Goal: Information Seeking & Learning: Learn about a topic

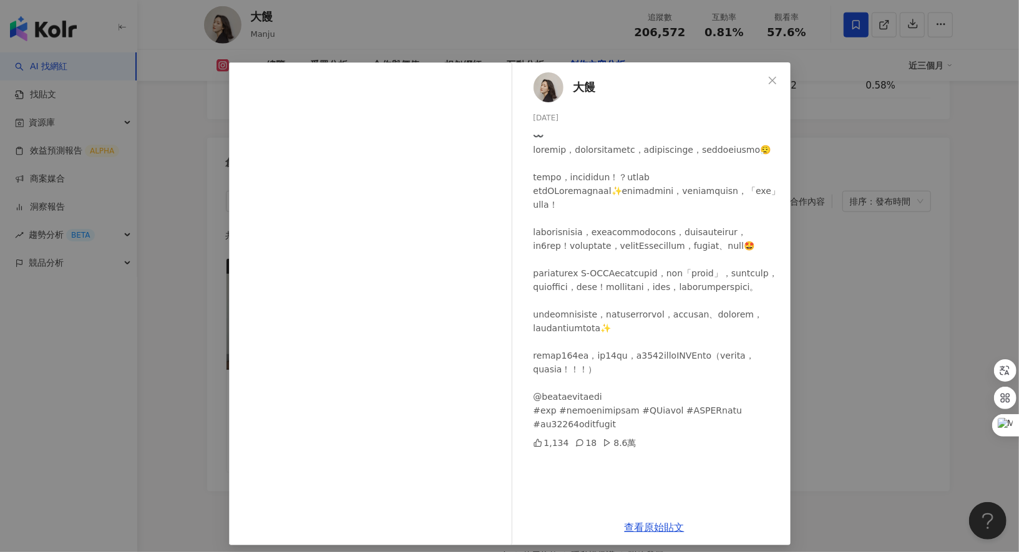
click at [174, 89] on div "大饅 [DATE] 1,134 18 8.6萬 查看原始貼文" at bounding box center [509, 276] width 1019 height 552
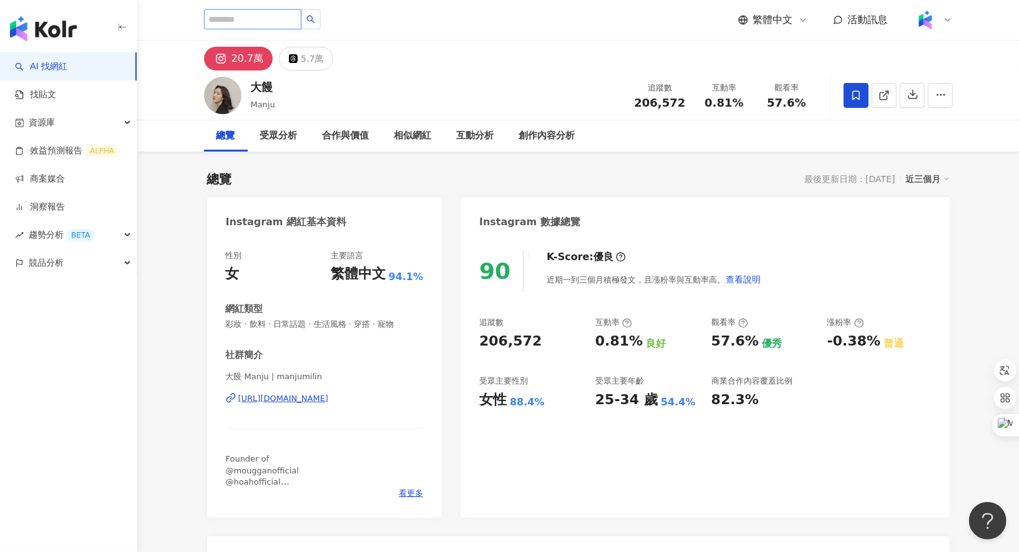
click at [275, 16] on input "search" at bounding box center [252, 19] width 97 height 20
type input "*"
type input "**"
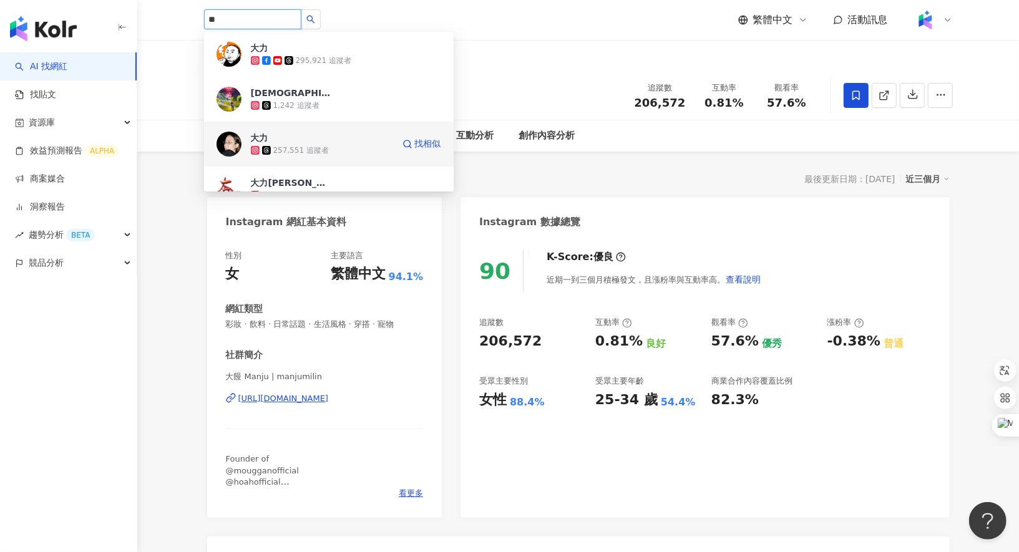
click at [302, 147] on div "257,551 追蹤者" at bounding box center [301, 150] width 56 height 11
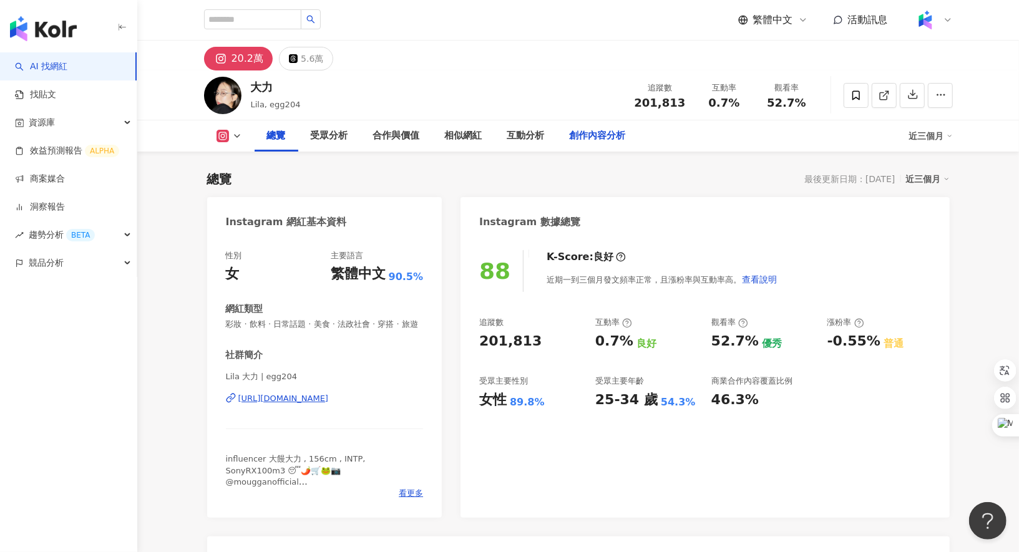
click at [600, 137] on div "創作內容分析" at bounding box center [598, 136] width 56 height 15
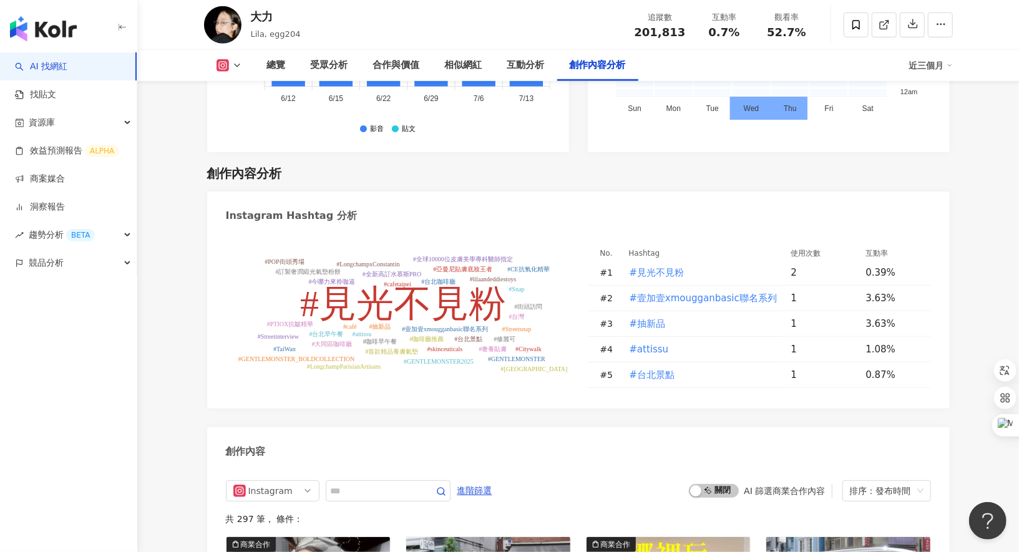
scroll to position [3733, 0]
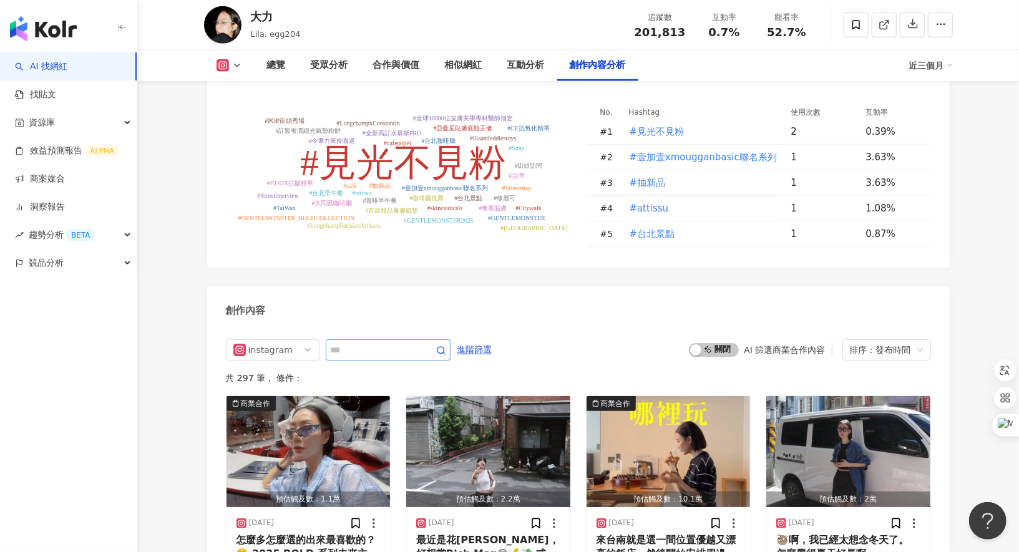
click at [396, 339] on span at bounding box center [388, 349] width 125 height 21
click at [396, 343] on input "text" at bounding box center [374, 350] width 87 height 15
type input "*"
type input "***"
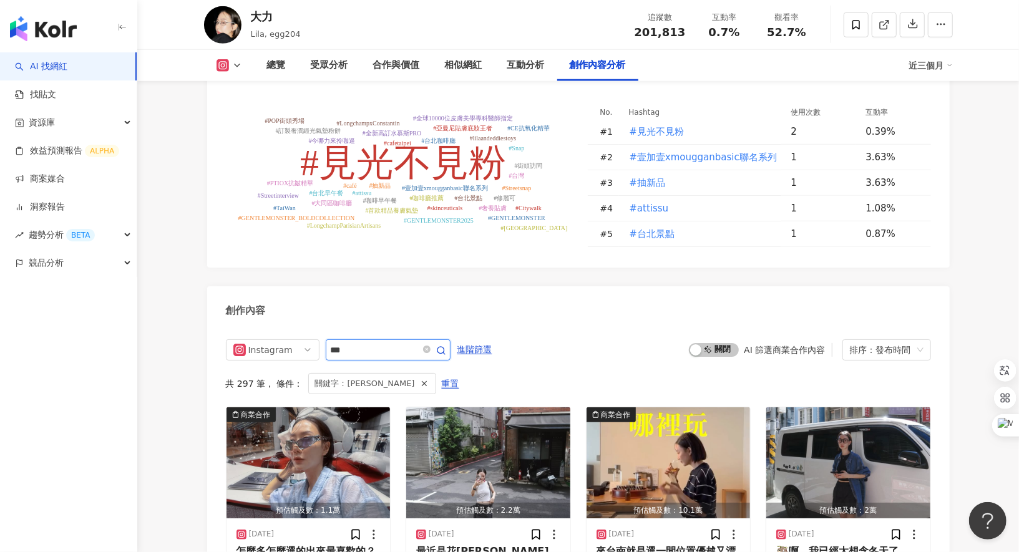
scroll to position [3867, 0]
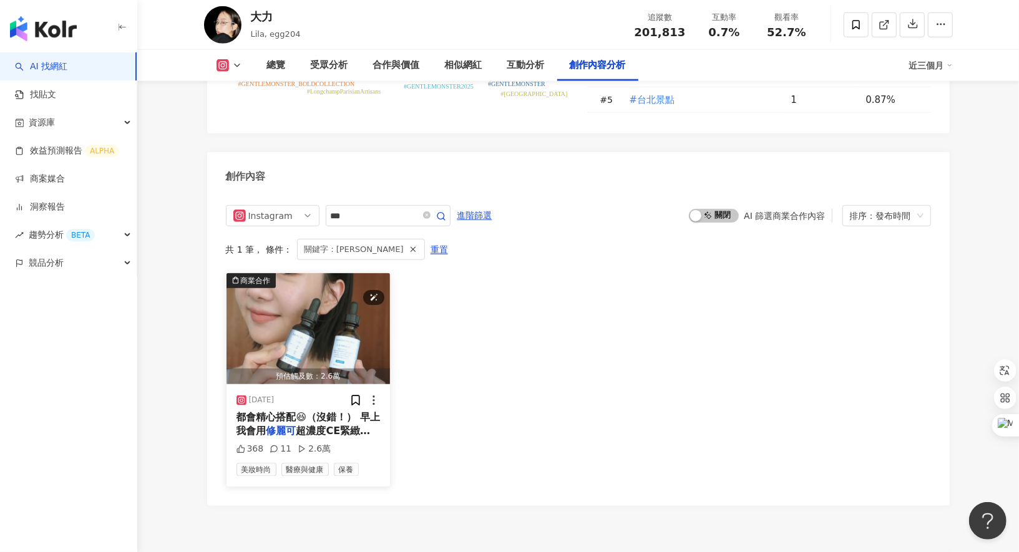
click at [306, 284] on img "button" at bounding box center [309, 328] width 164 height 111
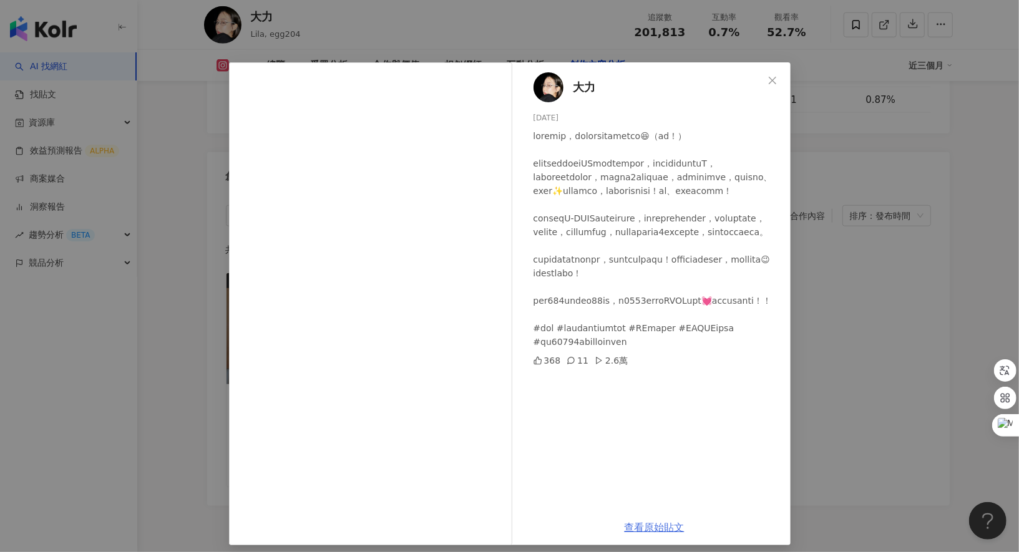
click at [650, 526] on link "查看原始貼文" at bounding box center [655, 528] width 60 height 12
click at [157, 80] on div "大力 2025/6/16 368 11 2.6萬 查看原始貼文" at bounding box center [509, 276] width 1019 height 552
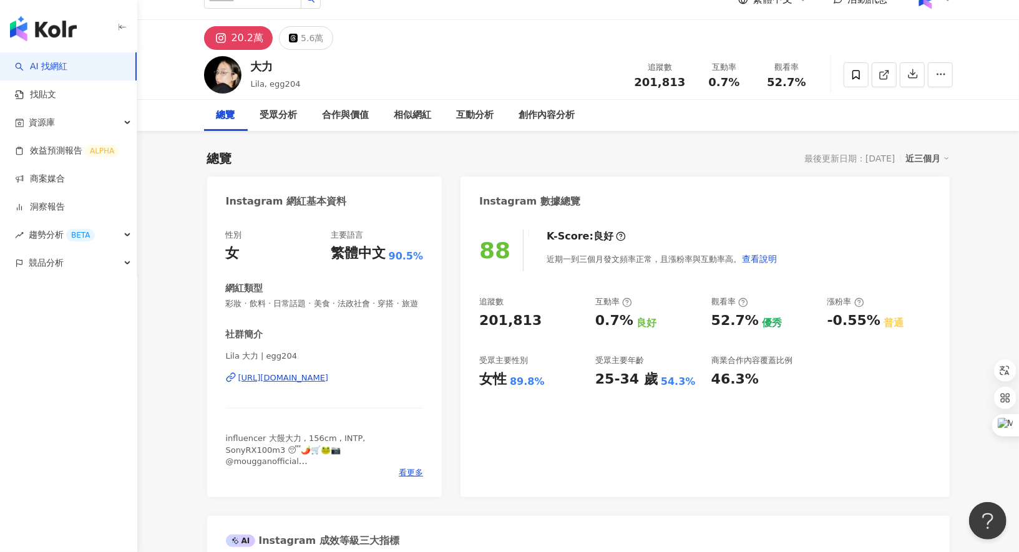
scroll to position [0, 0]
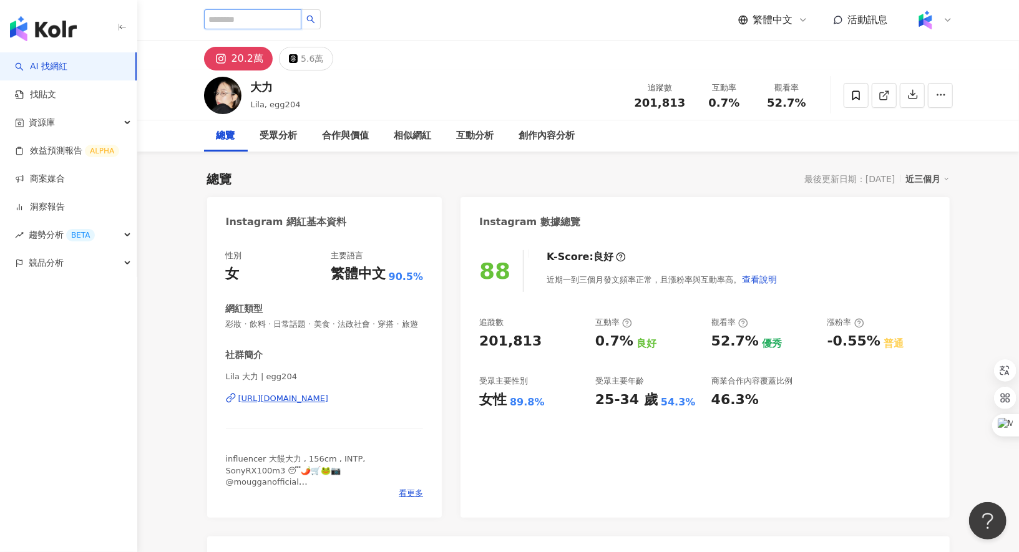
click at [268, 26] on input "search" at bounding box center [252, 19] width 97 height 20
type input "*"
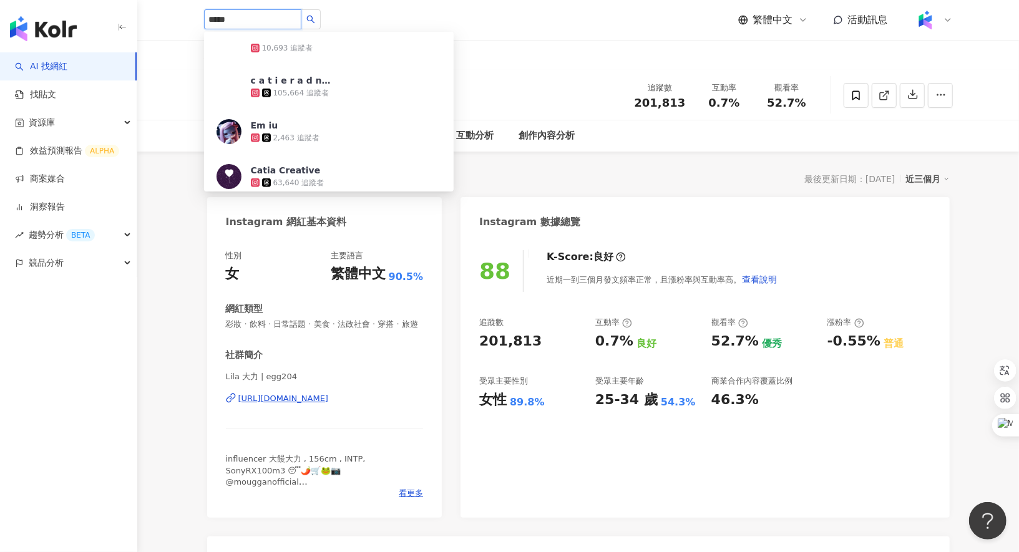
scroll to position [597, 0]
type input "*****"
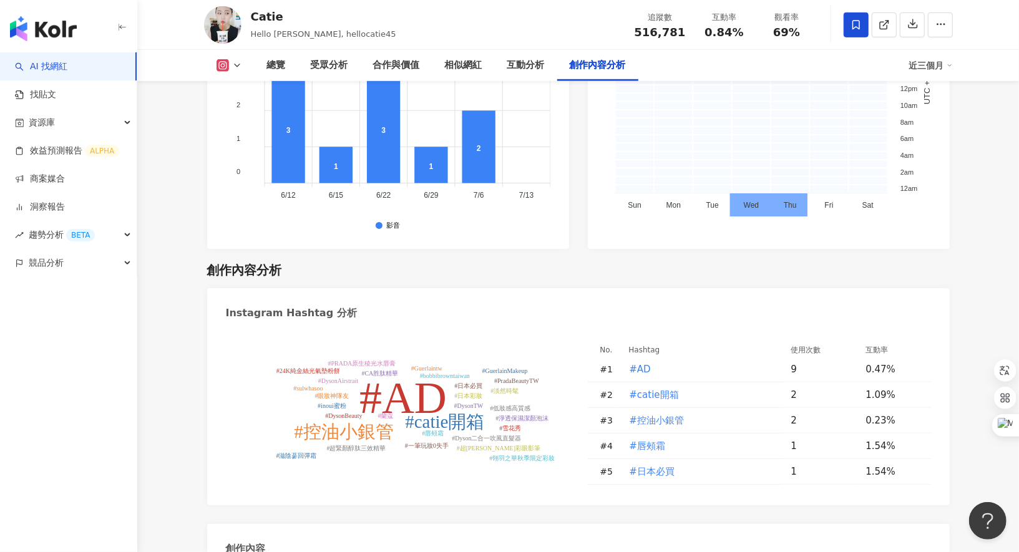
scroll to position [3452, 0]
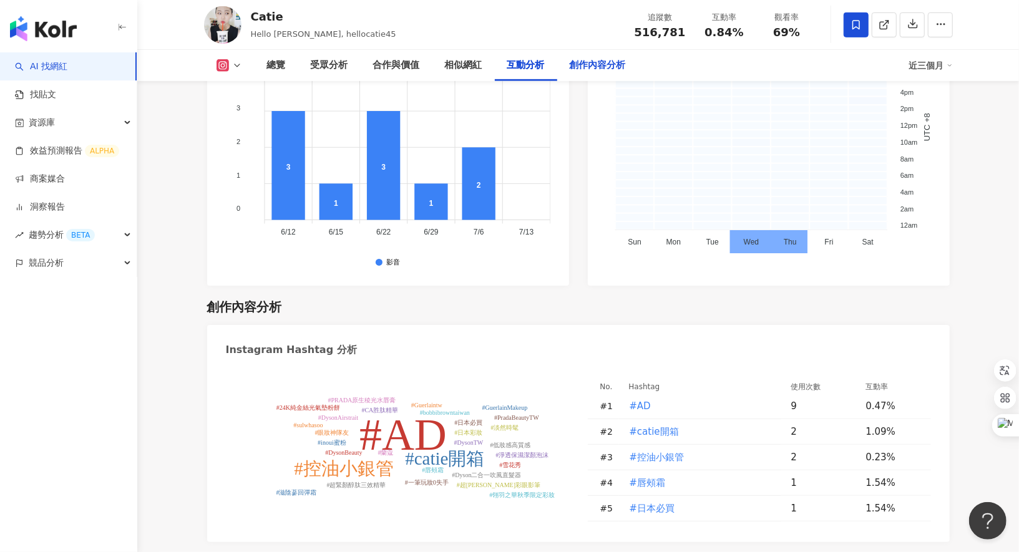
click at [597, 54] on div "創作內容分析" at bounding box center [597, 65] width 81 height 31
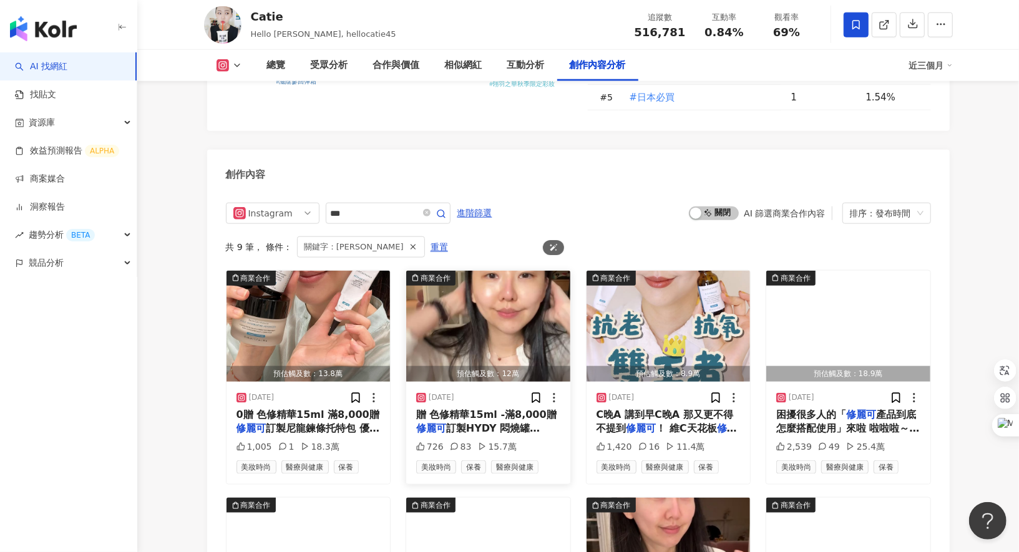
scroll to position [3819, 0]
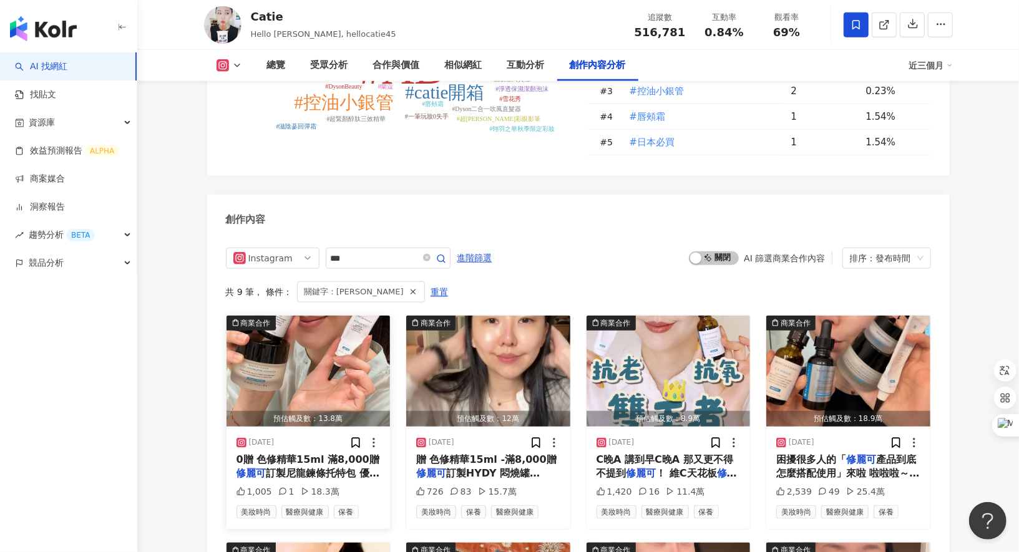
click at [344, 453] on div "0贈 色修精華15ml 滿8,000贈 修麗可 訂製尼龍鍊條托特包 優惠組合在這" at bounding box center [309, 467] width 144 height 28
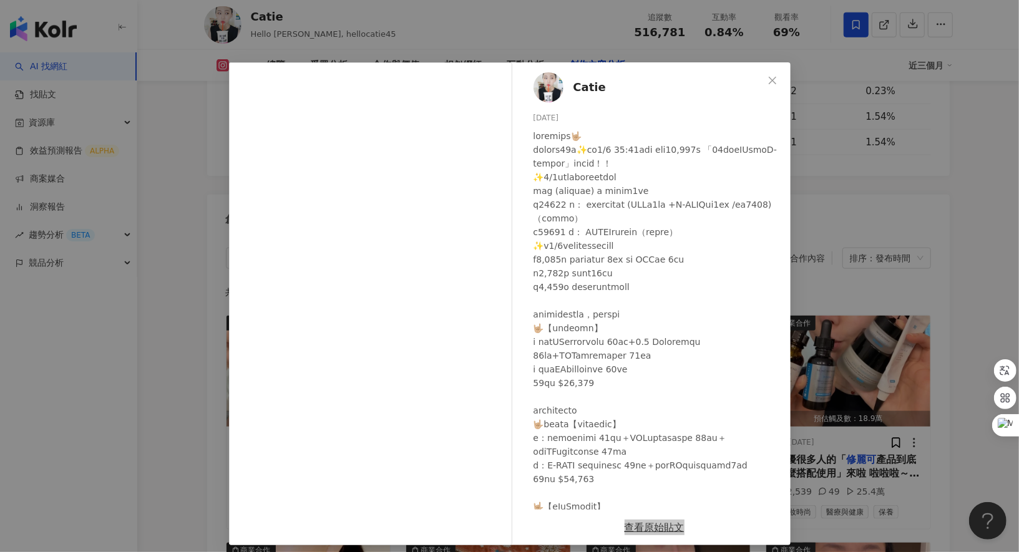
drag, startPoint x: 640, startPoint y: 524, endPoint x: 358, endPoint y: 7, distance: 589.0
click at [0, 0] on div "Catie 2025/9/5 1,005 1 18.3萬 查看原始貼文" at bounding box center [509, 276] width 1019 height 552
